Goal: Task Accomplishment & Management: Manage account settings

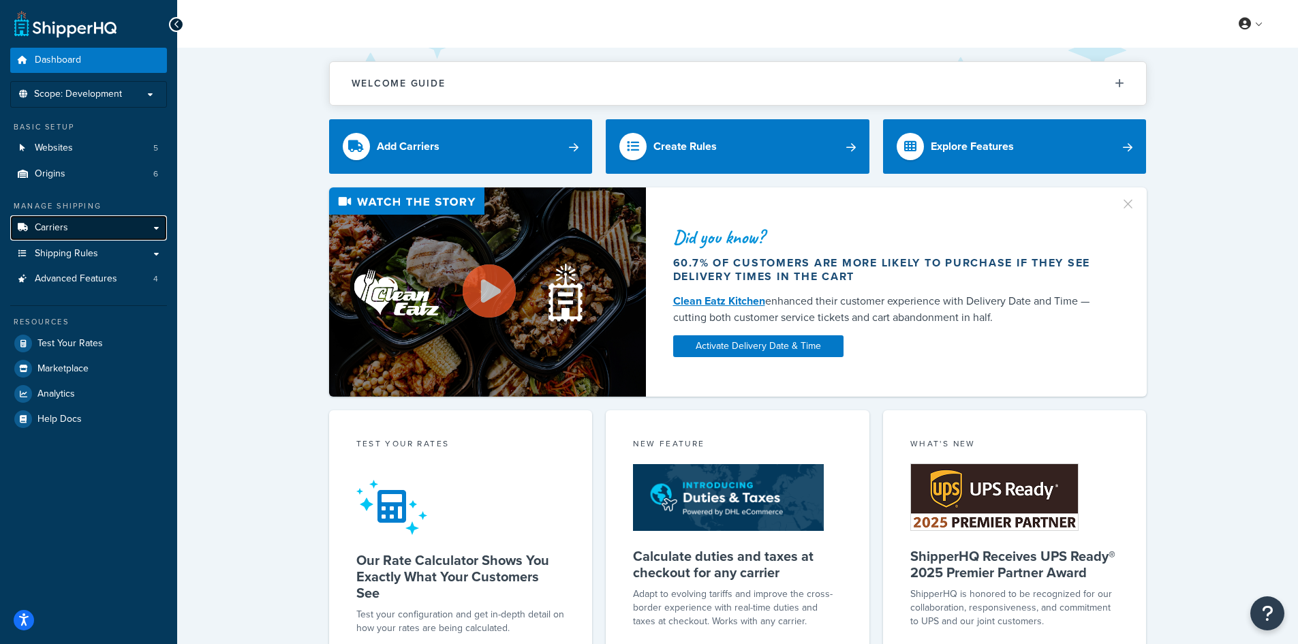
click at [78, 227] on link "Carriers" at bounding box center [88, 227] width 157 height 25
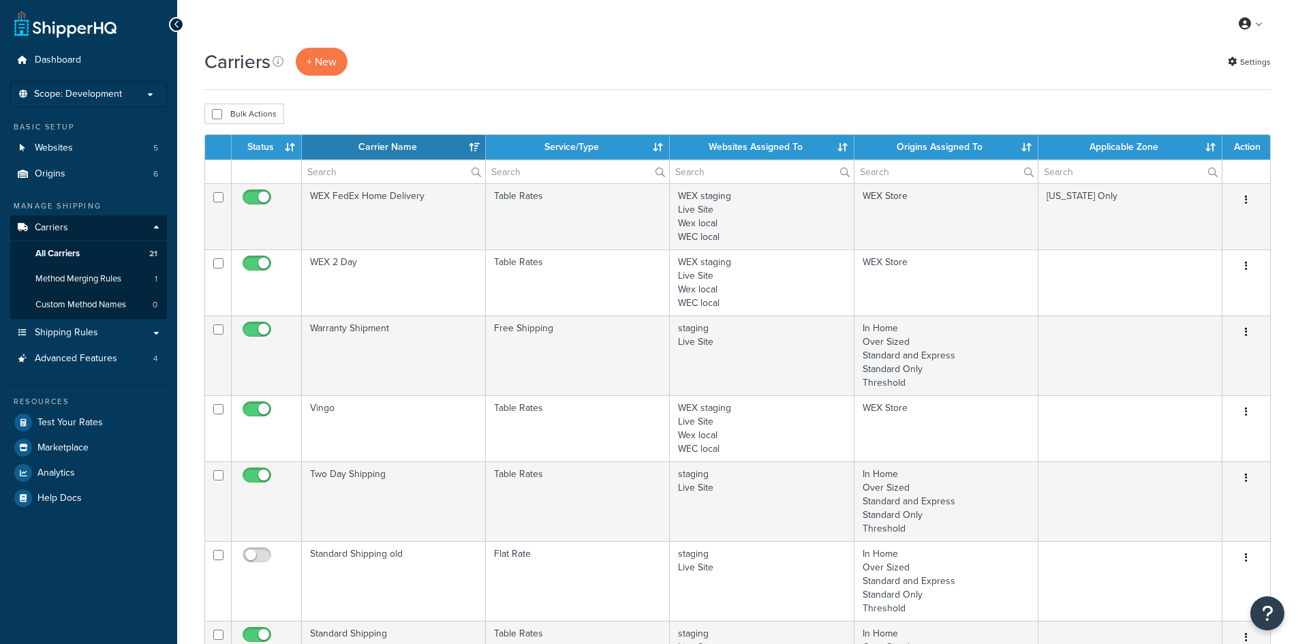
select select "15"
click at [61, 328] on span "Shipping Rules" at bounding box center [66, 333] width 63 height 12
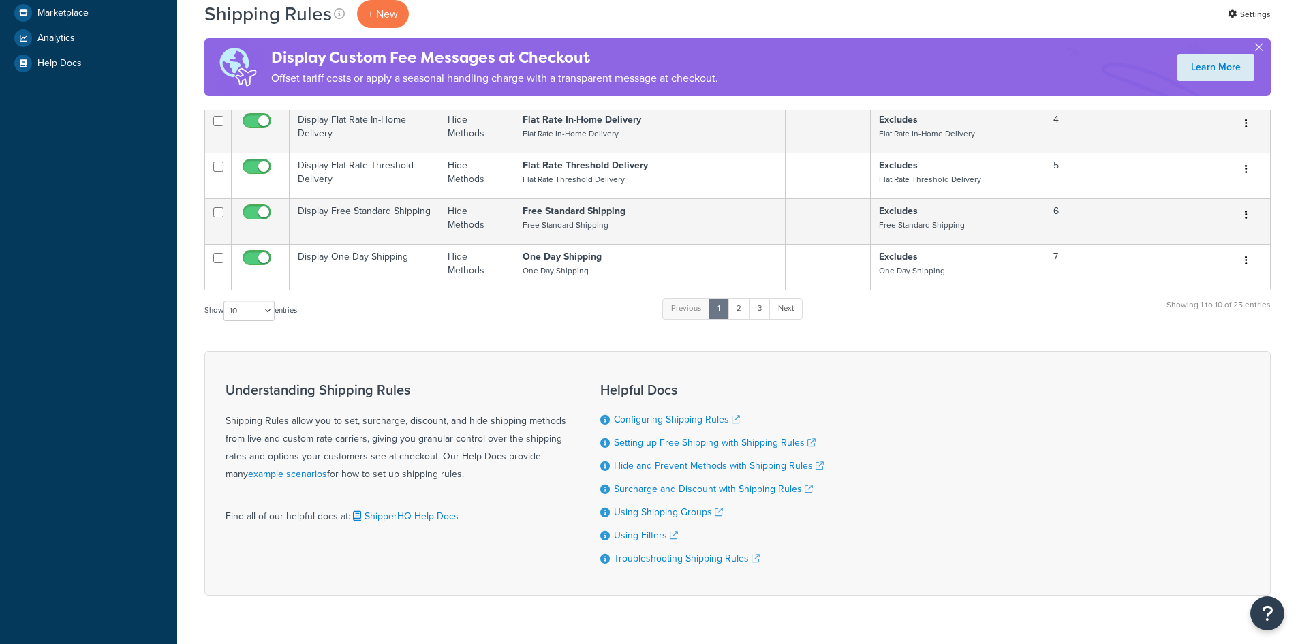
scroll to position [525, 0]
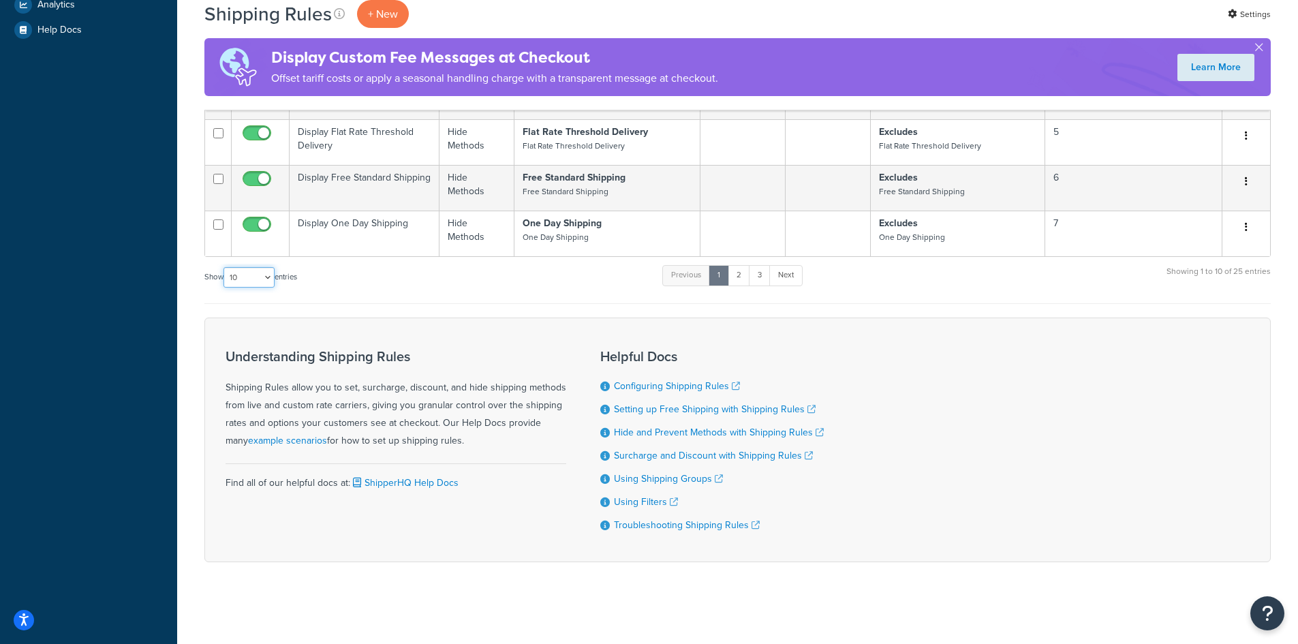
click at [260, 274] on select "10 15 25 50 100 1000" at bounding box center [248, 277] width 51 height 20
select select "1000"
click at [225, 267] on select "10 15 25 50 100 1000" at bounding box center [248, 277] width 51 height 20
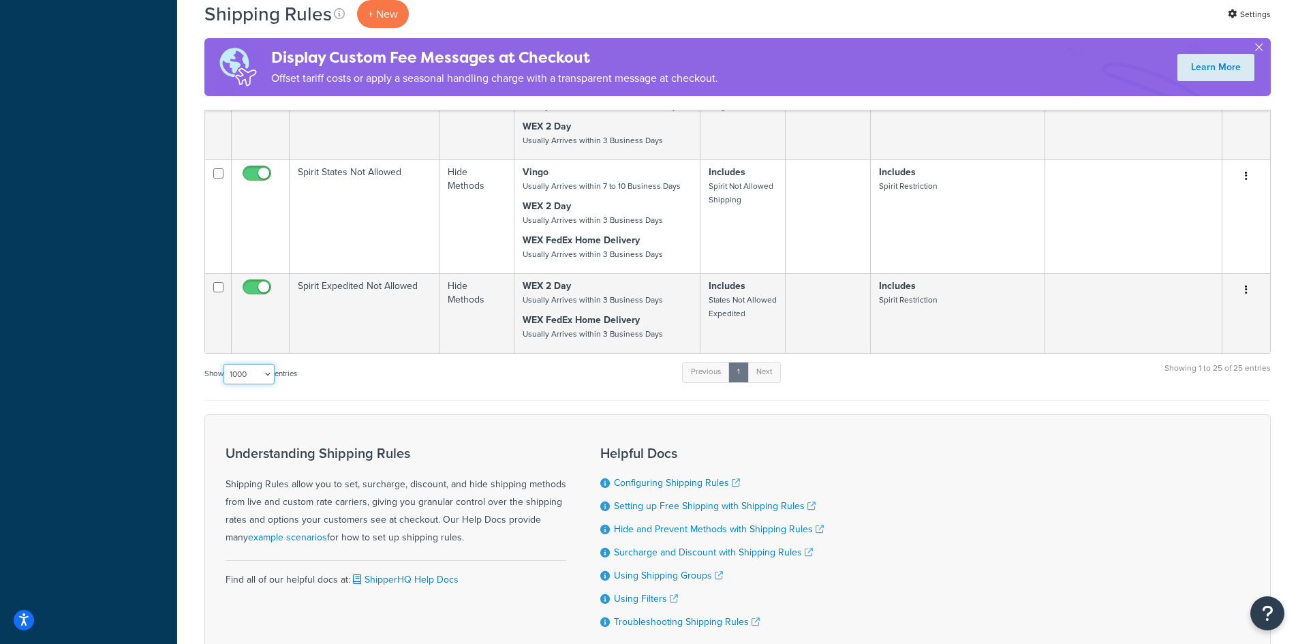
scroll to position [1666, 0]
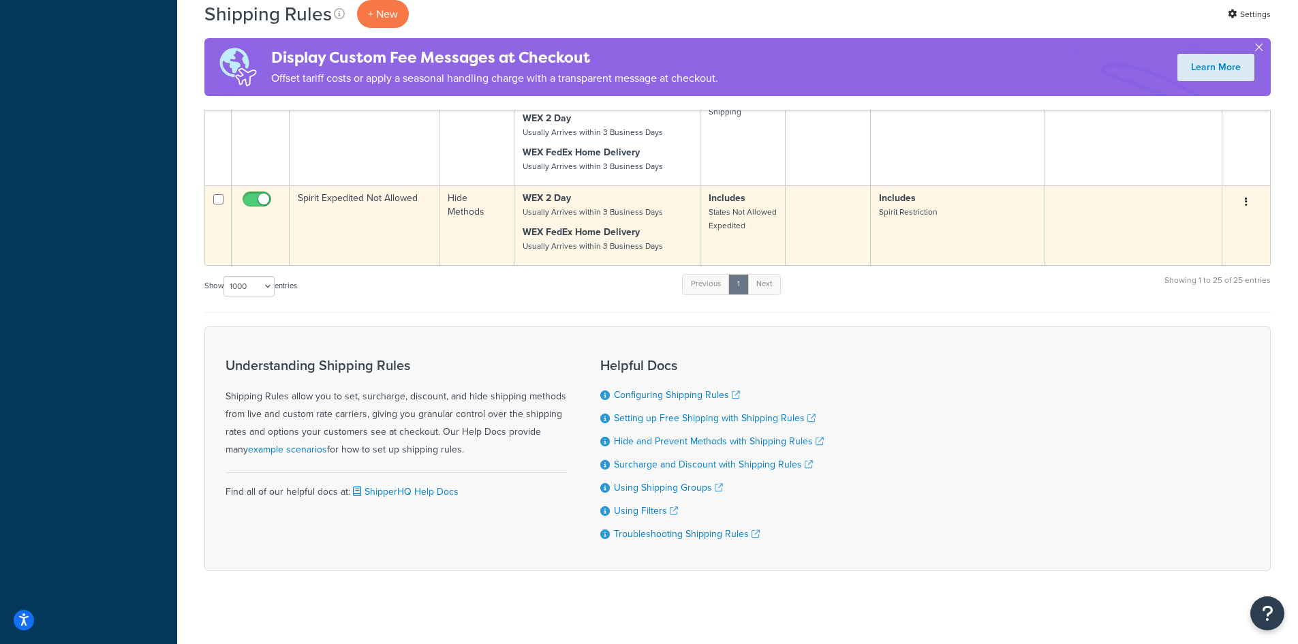
click at [382, 194] on td "Spirit Expedited Not Allowed" at bounding box center [365, 225] width 150 height 80
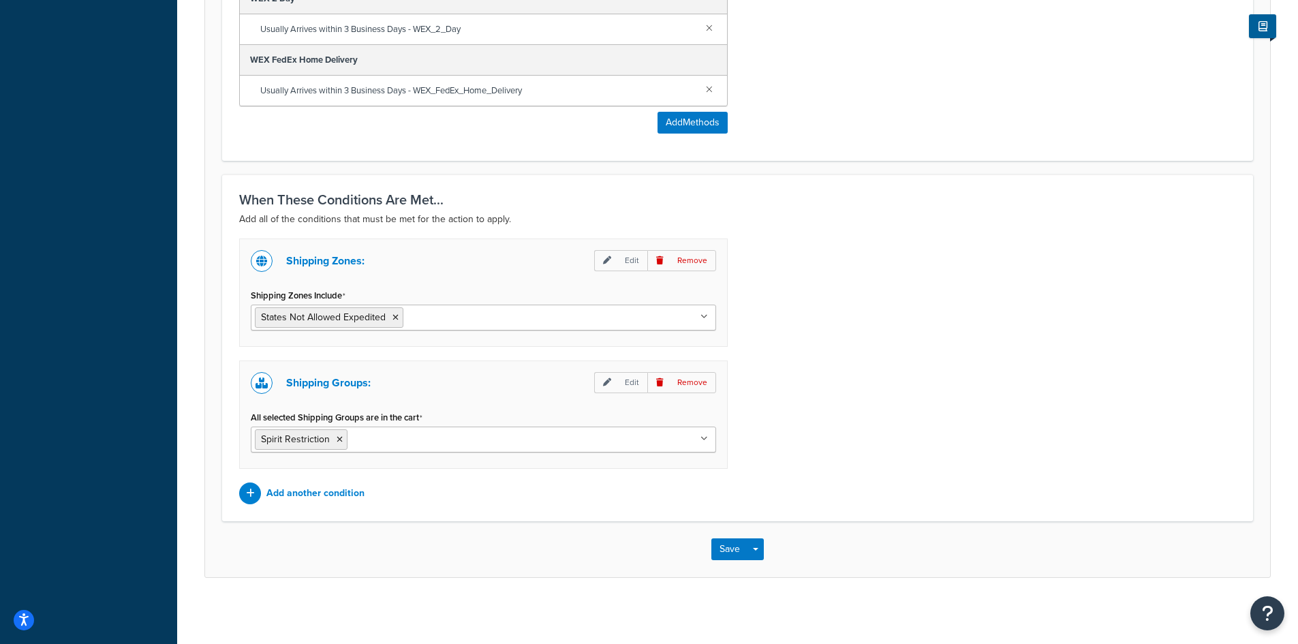
scroll to position [684, 0]
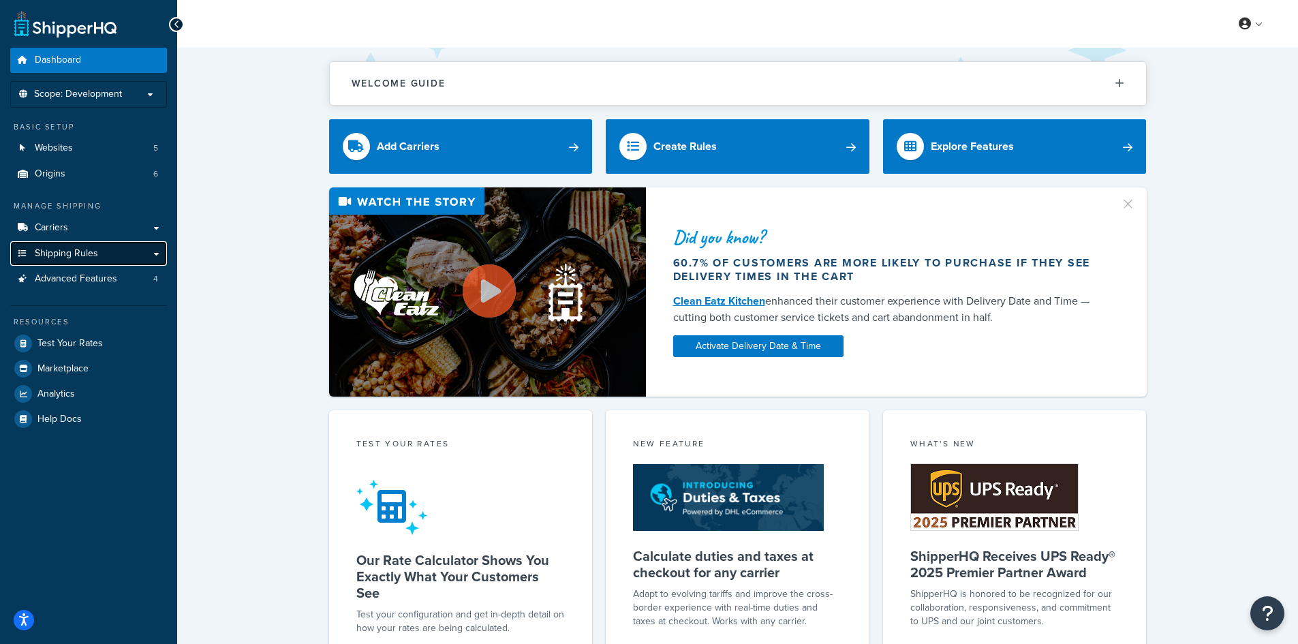
click at [99, 260] on link "Shipping Rules" at bounding box center [88, 253] width 157 height 25
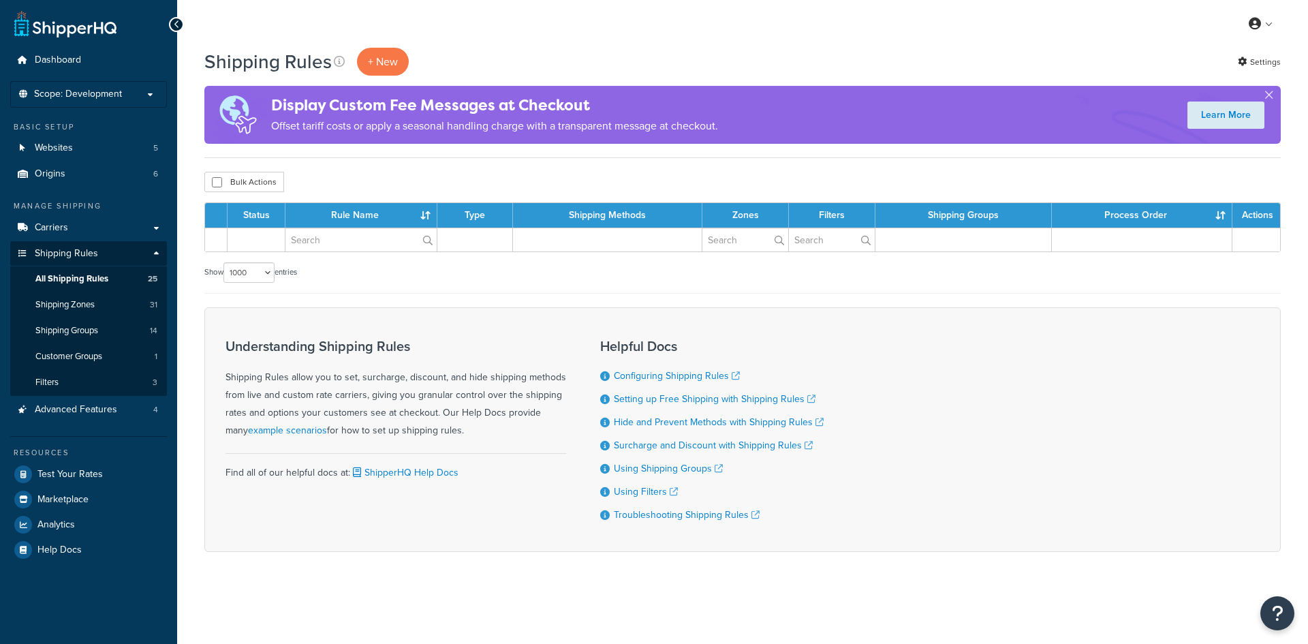
select select "1000"
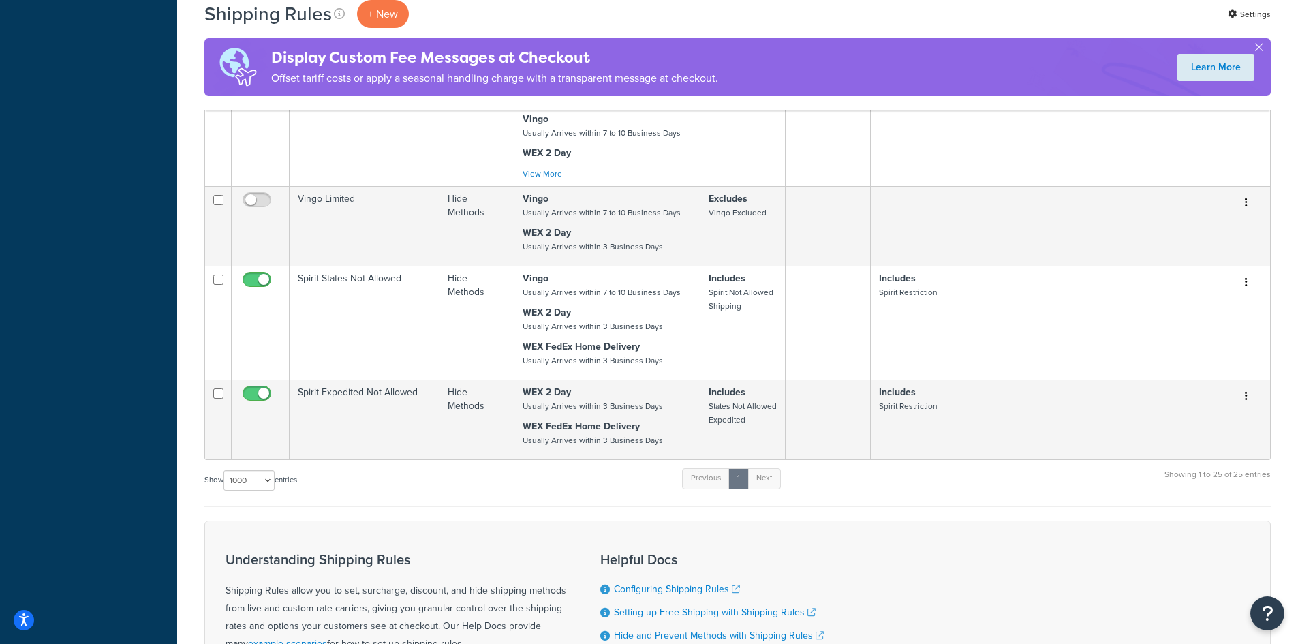
scroll to position [1666, 0]
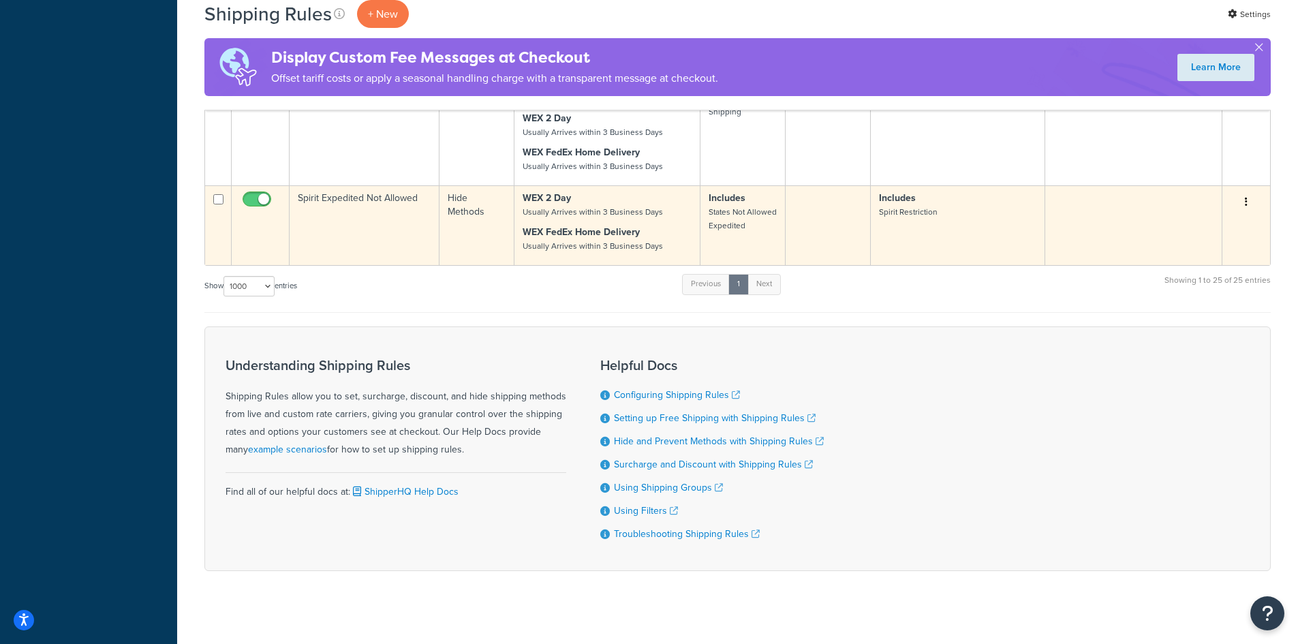
click at [356, 204] on td "Spirit Expedited Not Allowed" at bounding box center [365, 225] width 150 height 80
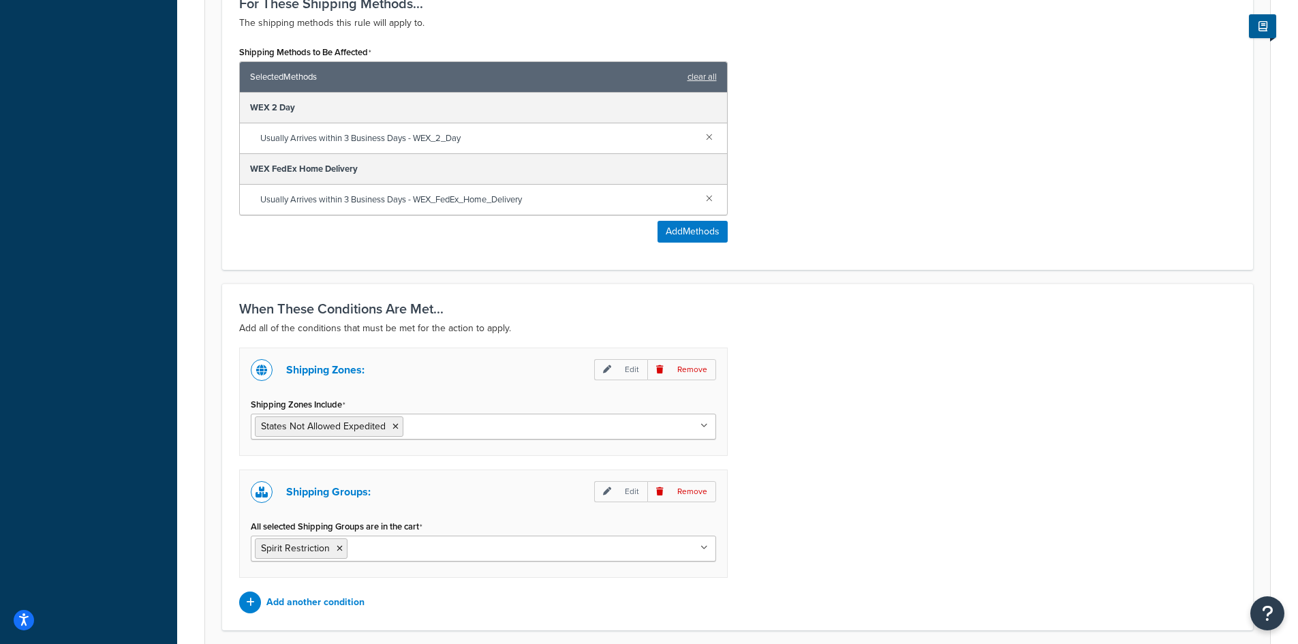
scroll to position [543, 0]
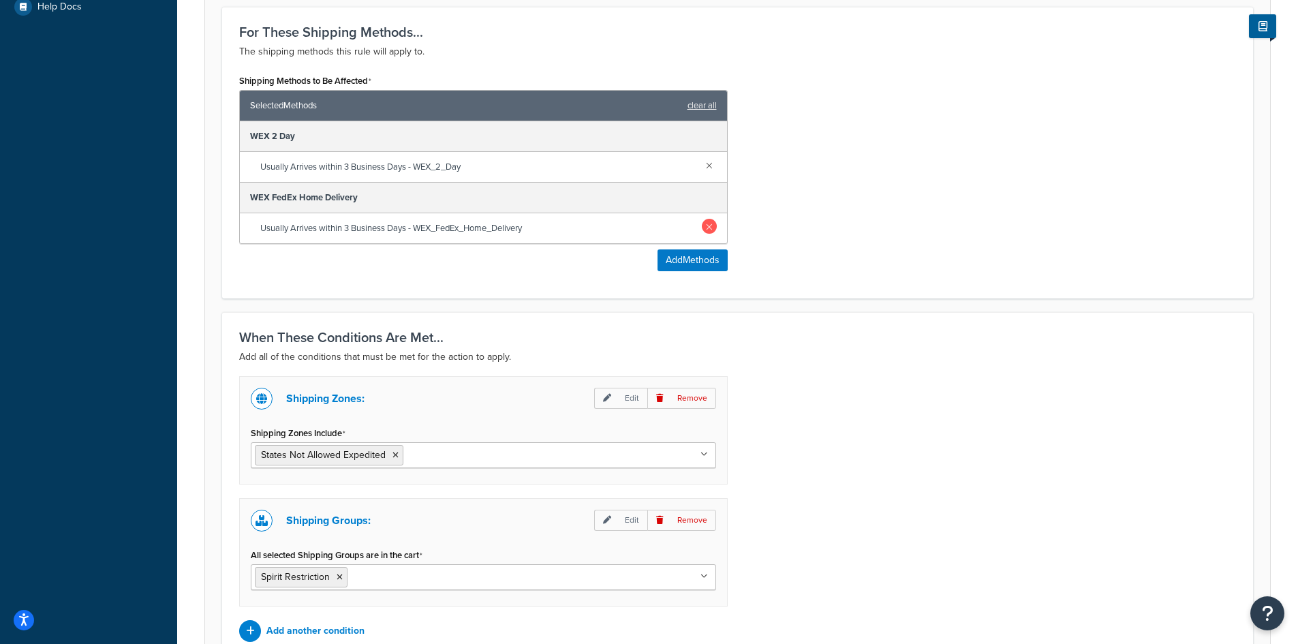
click at [708, 228] on link at bounding box center [709, 226] width 15 height 15
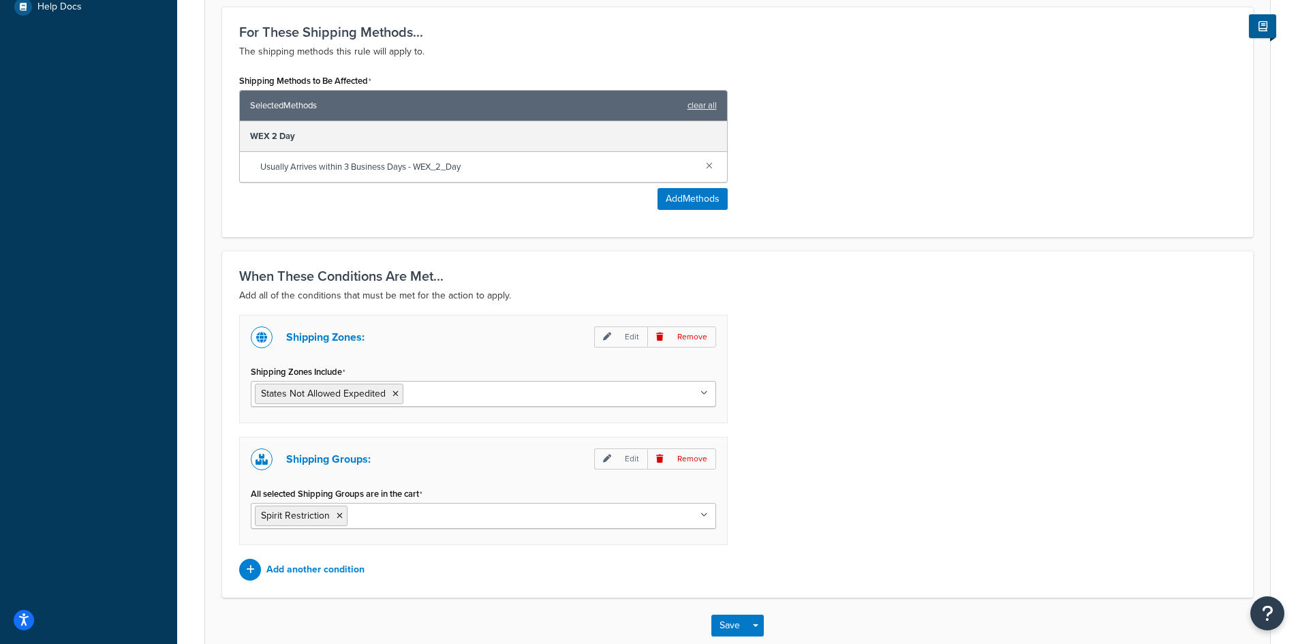
click at [531, 226] on div "For These Shipping Methods... The shipping methods this rule will apply to. Shi…" at bounding box center [737, 122] width 1031 height 230
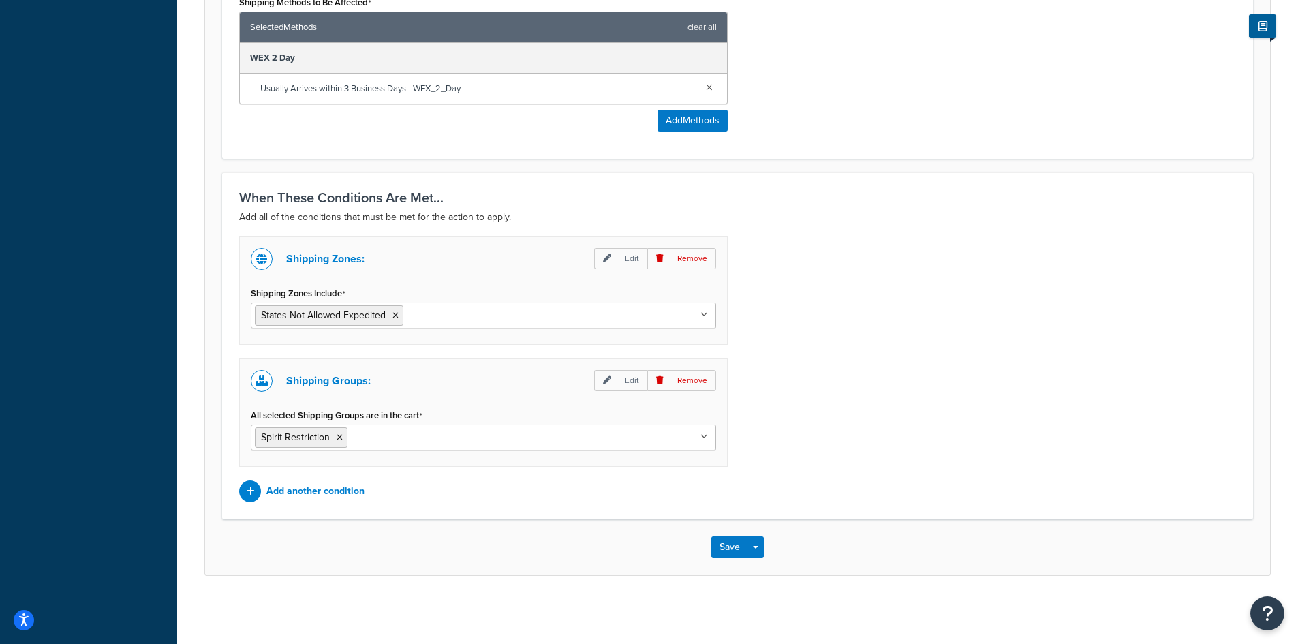
scroll to position [623, 0]
click at [722, 552] on button "Save" at bounding box center [729, 547] width 37 height 22
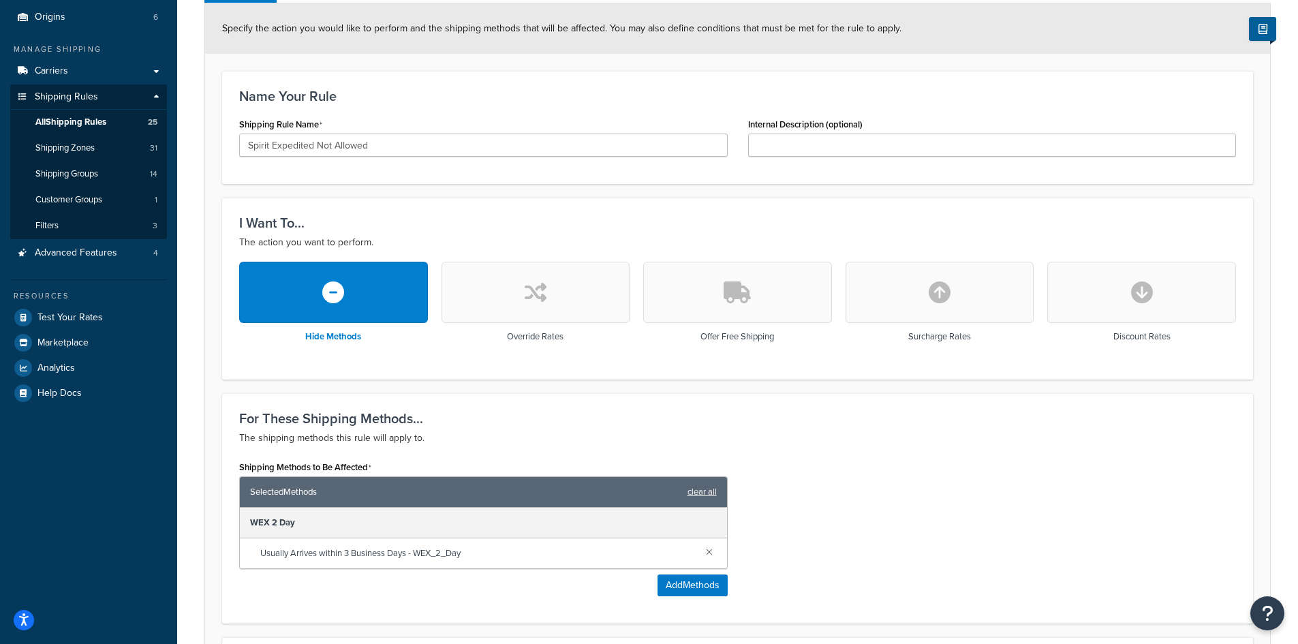
scroll to position [341, 0]
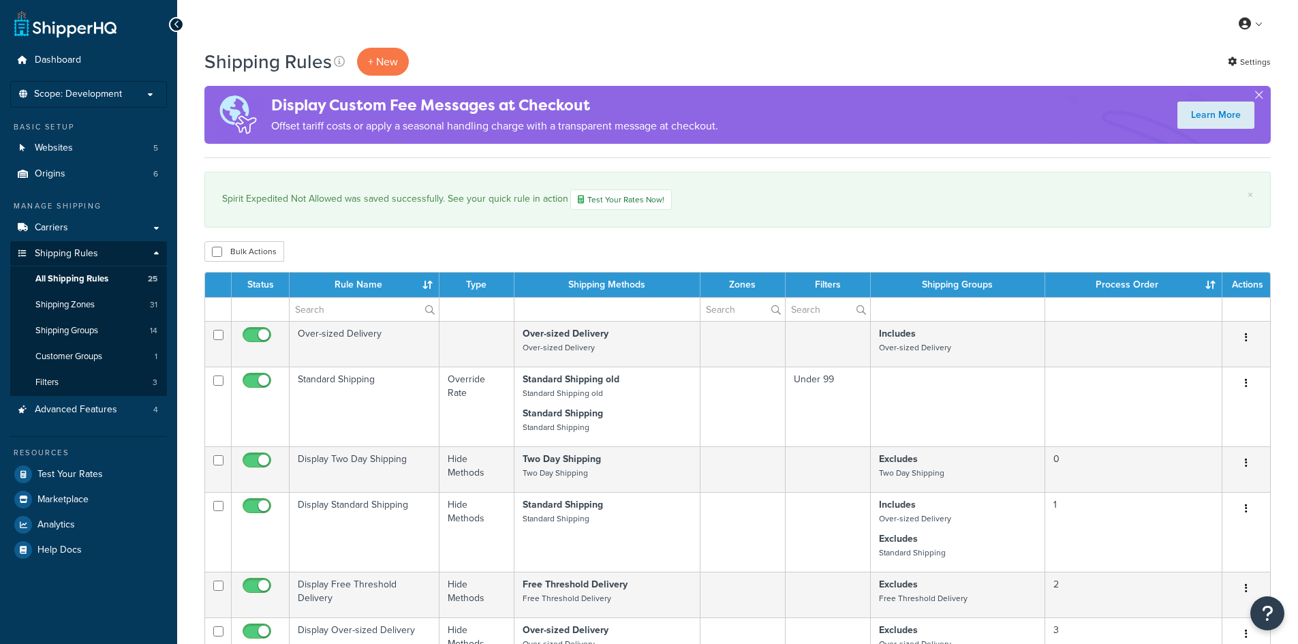
select select "1000"
click at [862, 24] on div "My Profile Billing Global Settings Contact Us Logout" at bounding box center [737, 24] width 1121 height 48
